Goal: Task Accomplishment & Management: Manage account settings

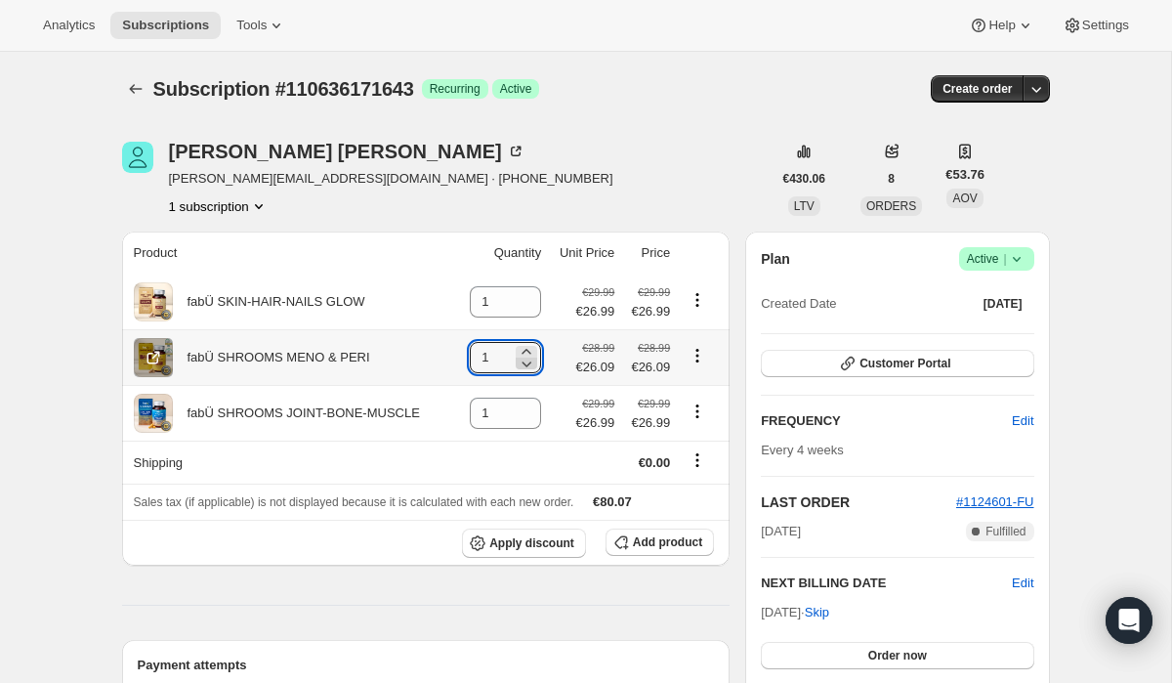
click at [521, 363] on icon at bounding box center [527, 364] width 20 height 20
type input "0"
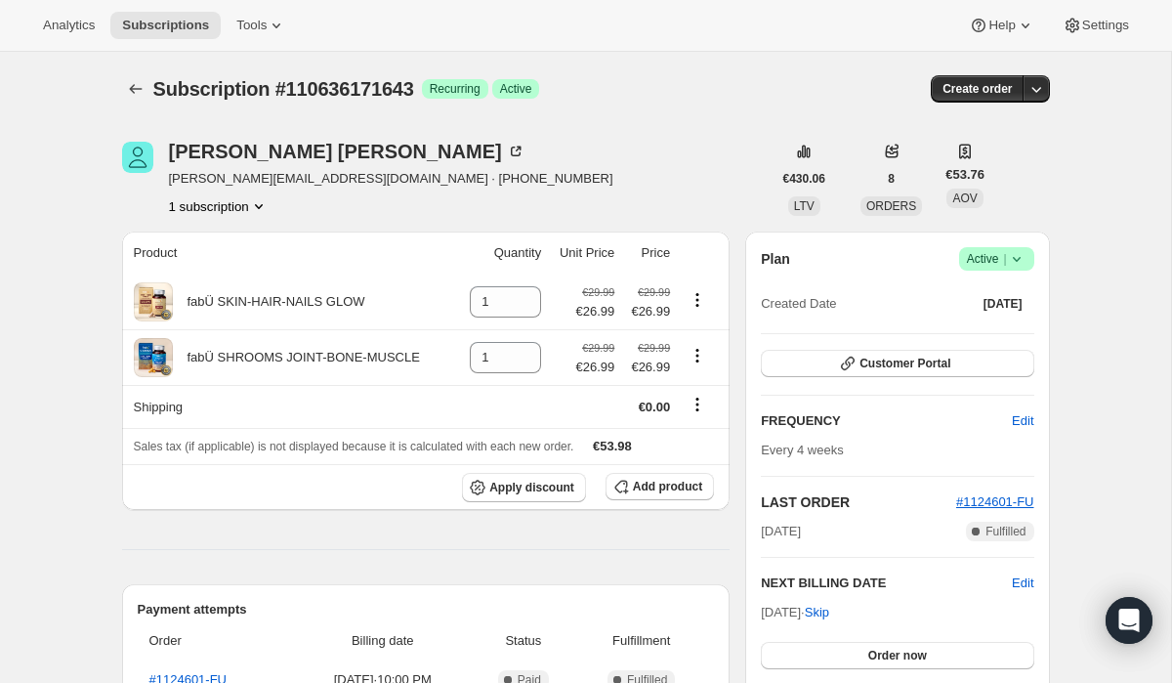
click at [876, 377] on div "Customer Portal" at bounding box center [897, 364] width 272 height 29
click at [874, 369] on span "Customer Portal" at bounding box center [904, 364] width 91 height 16
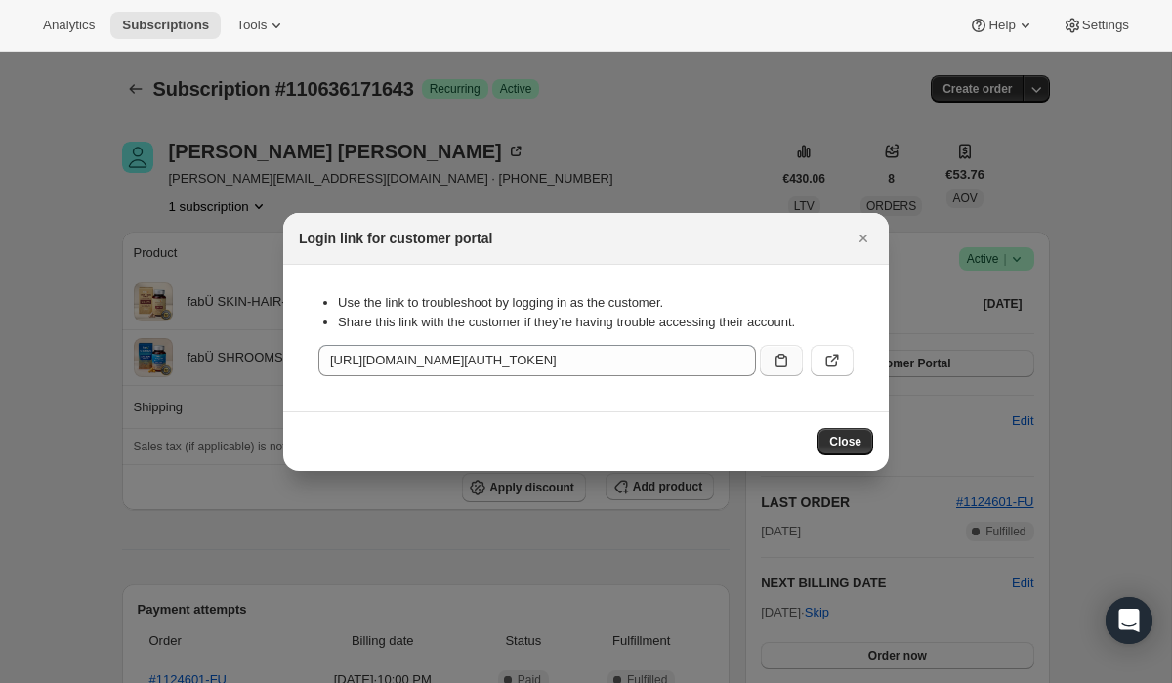
click at [774, 363] on icon ":rg5:" at bounding box center [782, 361] width 20 height 20
click at [866, 243] on icon "Close" at bounding box center [864, 239] width 20 height 20
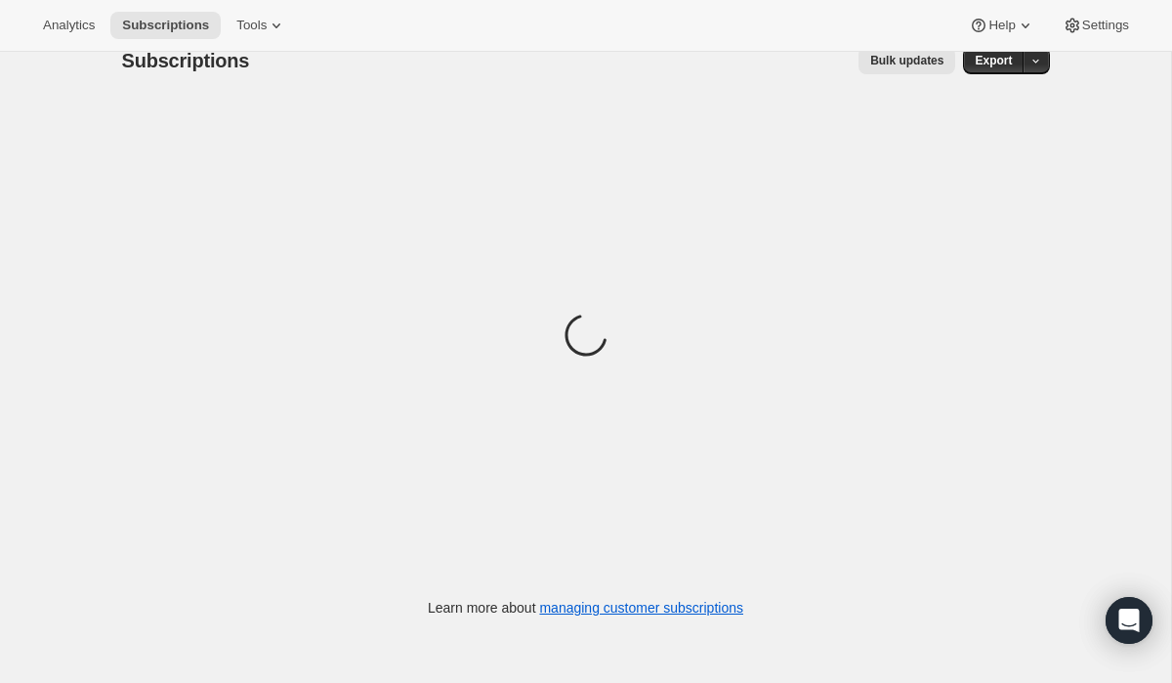
scroll to position [52, 0]
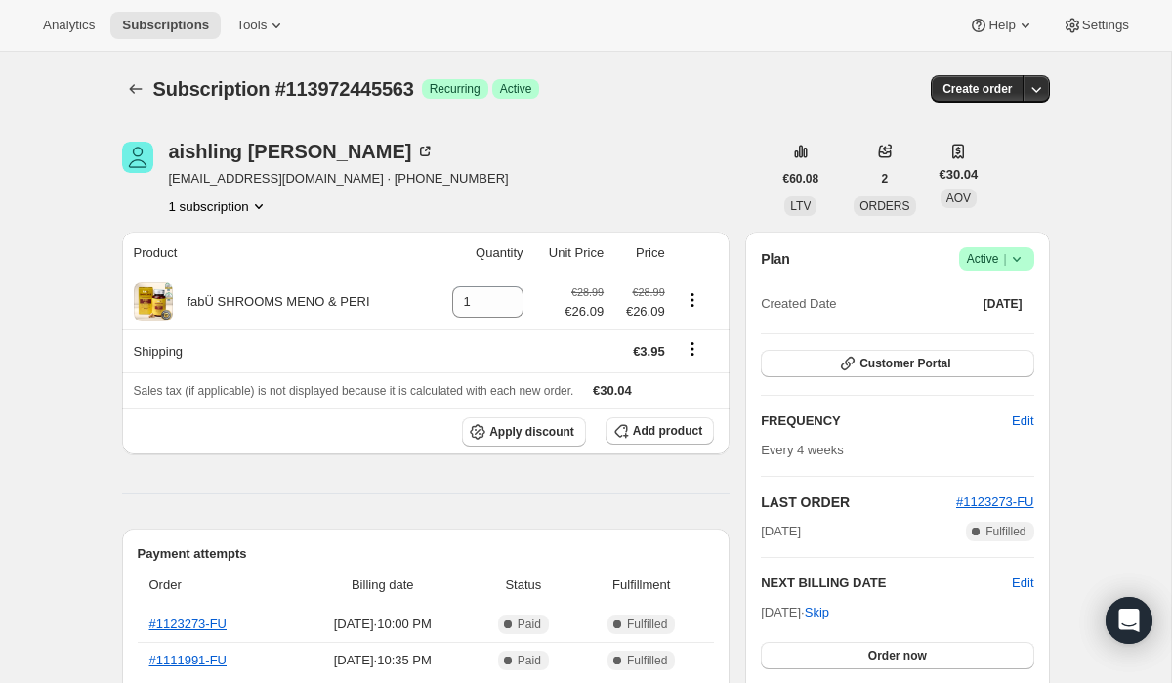
click at [995, 260] on span "Active |" at bounding box center [997, 259] width 60 height 20
click at [1002, 294] on span "Pause subscription" at bounding box center [989, 297] width 107 height 15
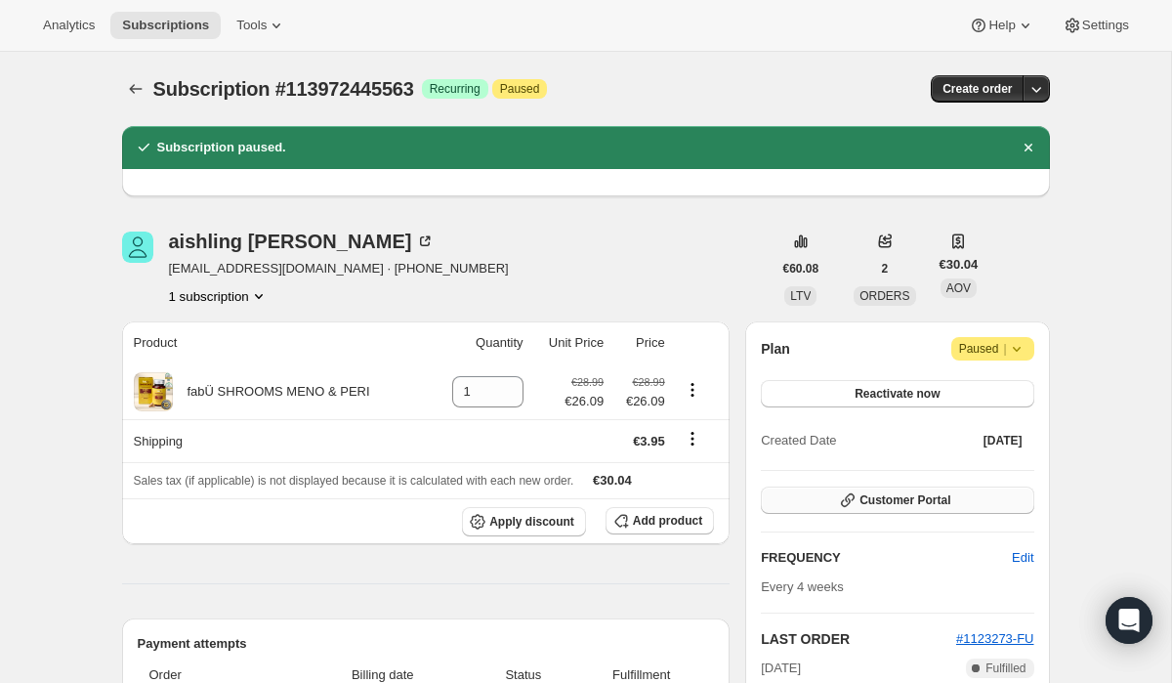
click at [896, 505] on span "Customer Portal" at bounding box center [904, 500] width 91 height 16
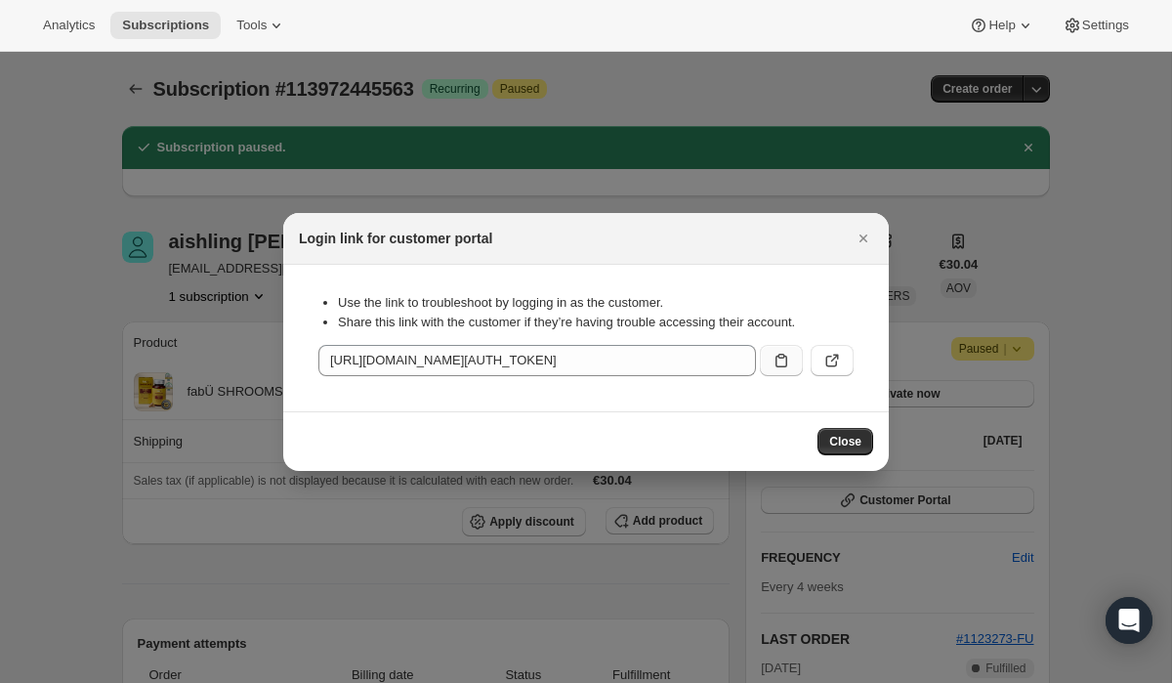
click at [766, 354] on button ":reh:" at bounding box center [781, 360] width 43 height 31
